Goal: Find specific page/section: Find specific page/section

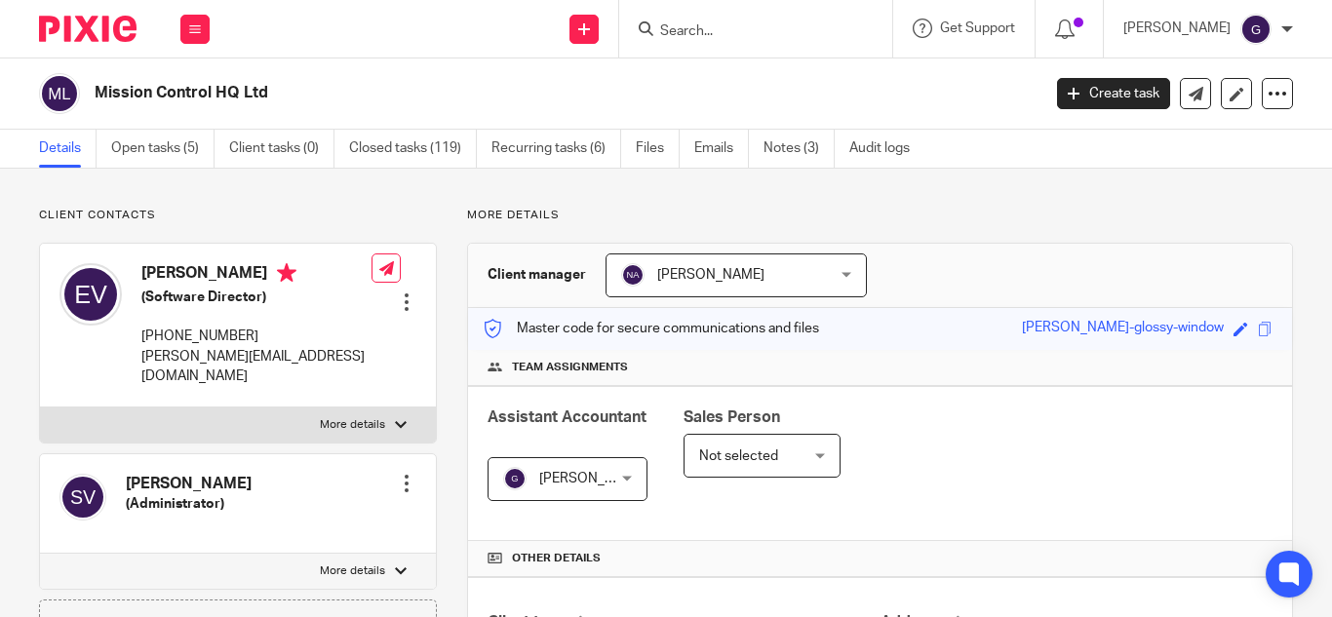
drag, startPoint x: 0, startPoint y: 0, endPoint x: 752, endPoint y: 39, distance: 753.1
click at [752, 39] on input "Search" at bounding box center [746, 32] width 176 height 18
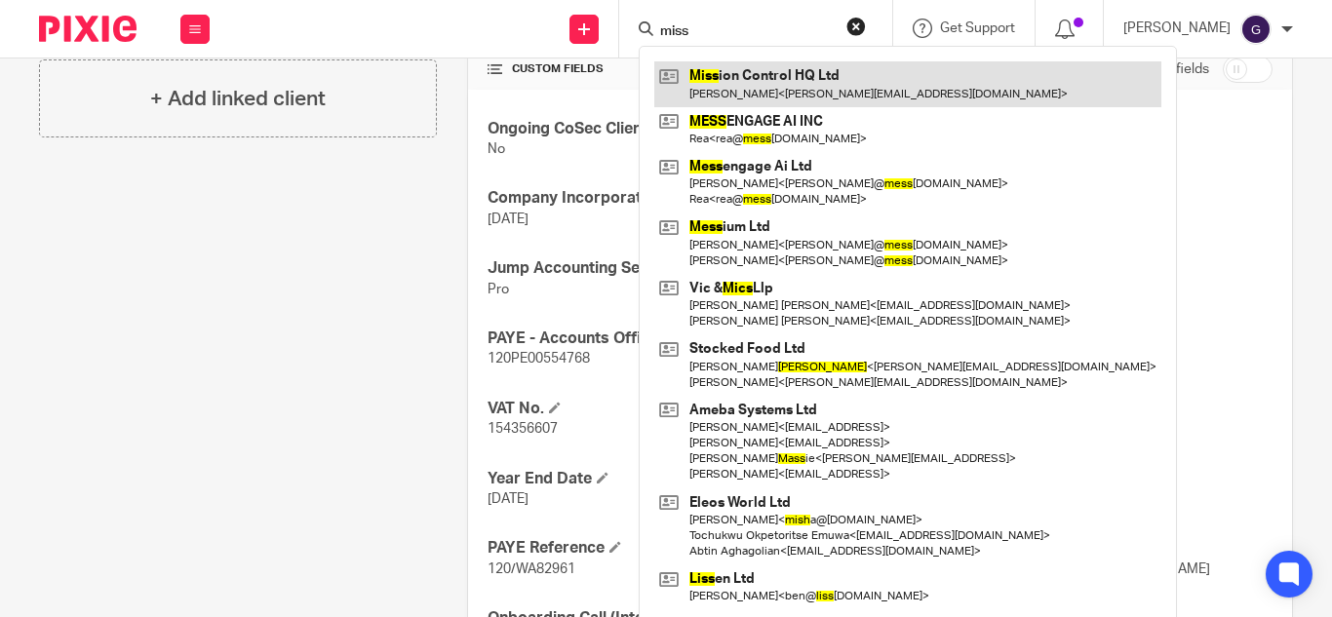
type input "miss"
click at [790, 90] on link at bounding box center [908, 83] width 507 height 45
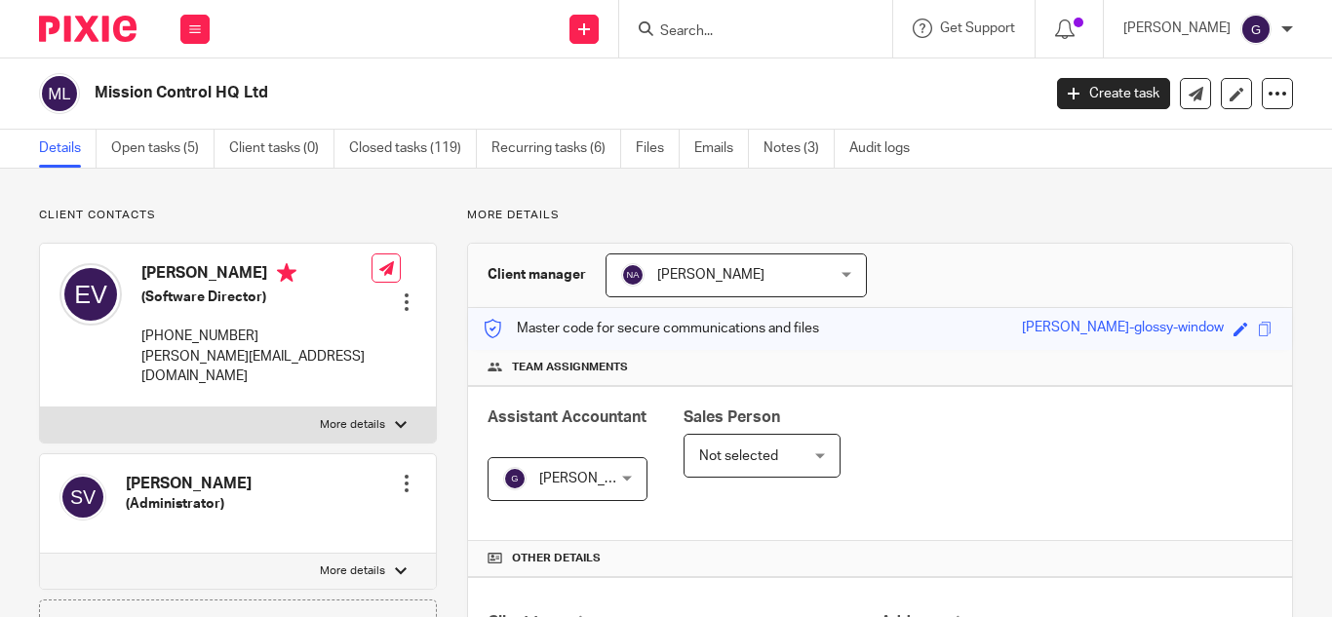
scroll to position [683, 0]
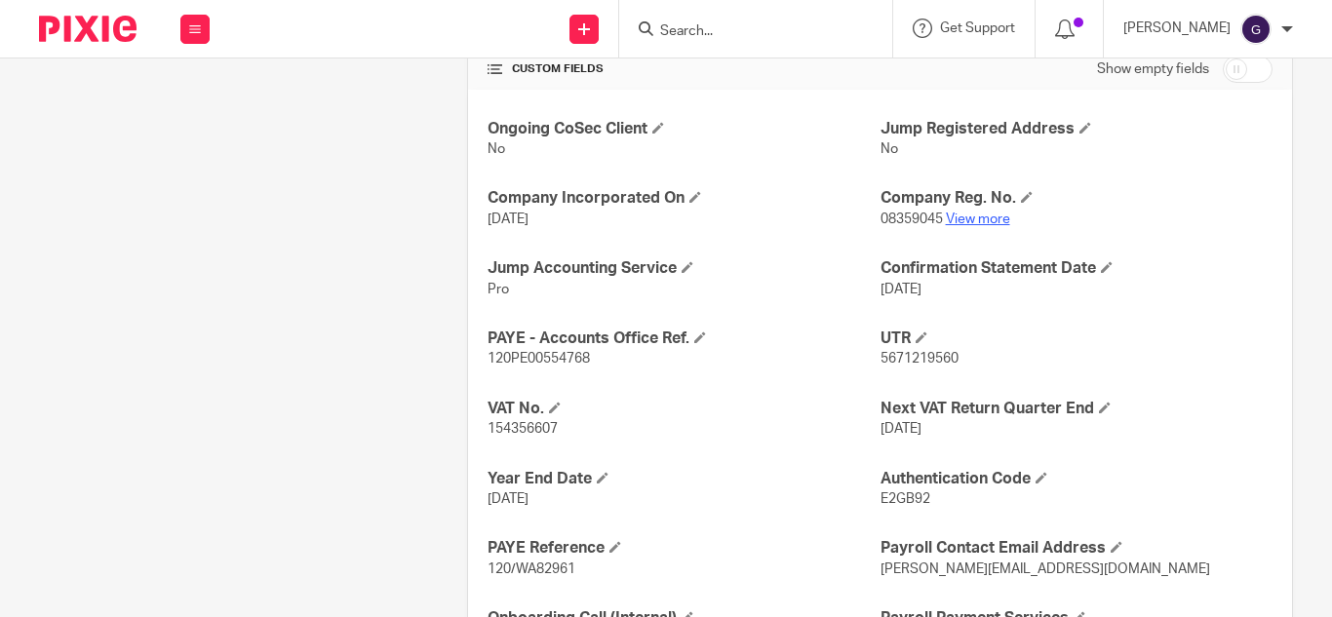
click at [973, 217] on link "View more" at bounding box center [978, 220] width 64 height 14
